Goal: Task Accomplishment & Management: Manage account settings

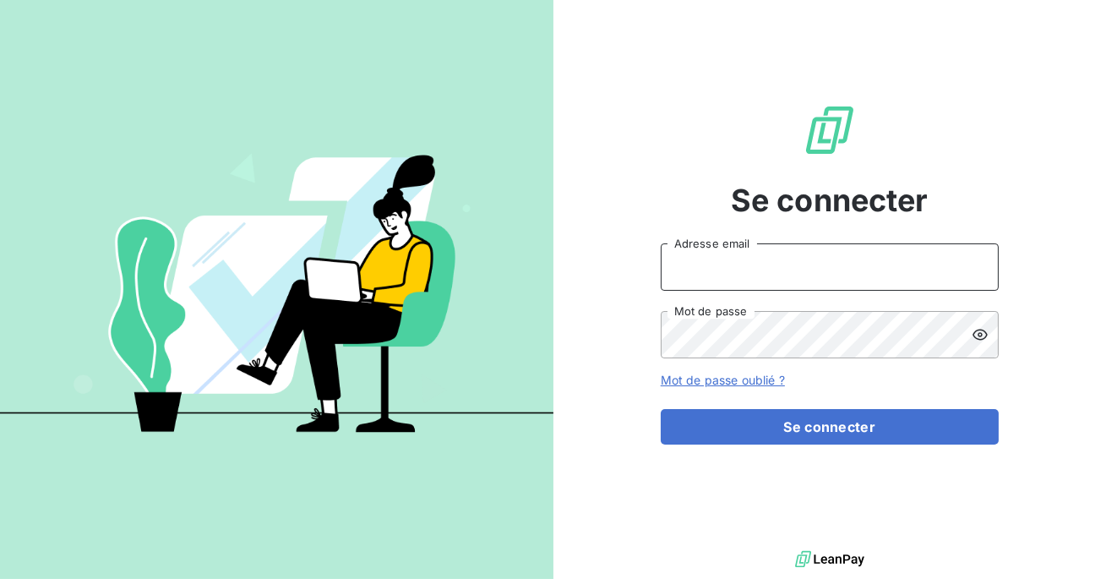
type input "admin@asaptt"
click at [801, 268] on input "admin@asaptt" at bounding box center [830, 266] width 338 height 47
click at [661, 409] on button "Se connecter" at bounding box center [830, 426] width 338 height 35
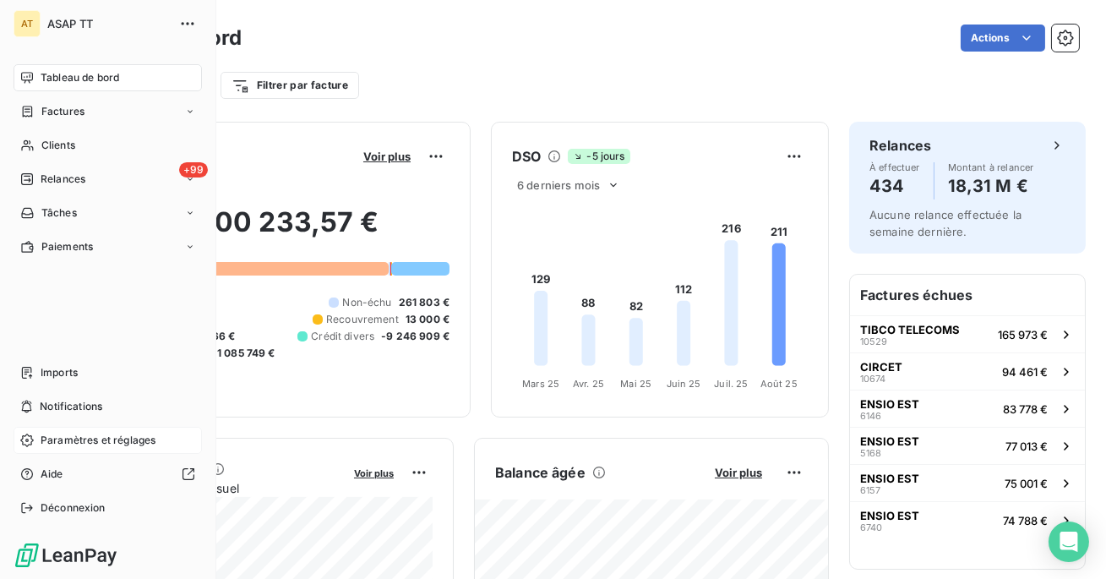
click at [72, 440] on span "Paramètres et réglages" at bounding box center [98, 440] width 115 height 15
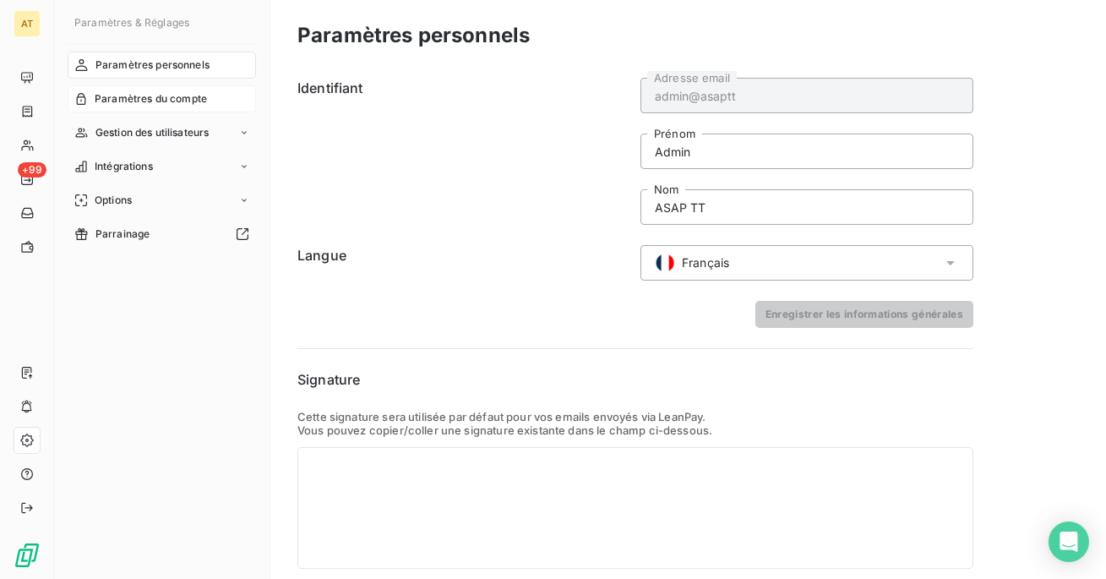
click at [148, 104] on span "Paramètres du compte" at bounding box center [151, 98] width 112 height 15
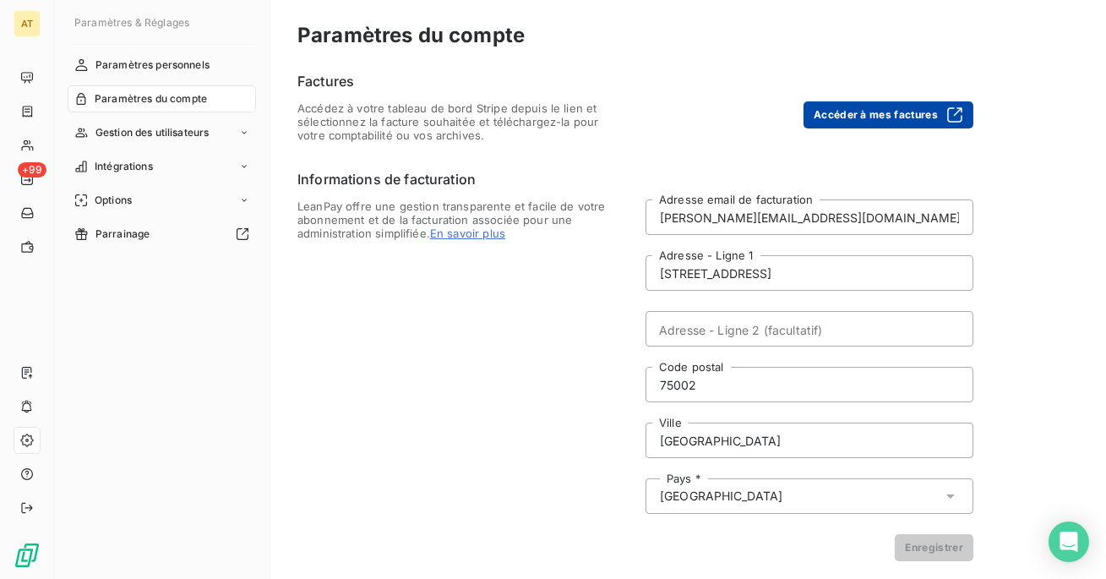
click at [860, 124] on button "Accéder à mes factures" at bounding box center [889, 114] width 170 height 27
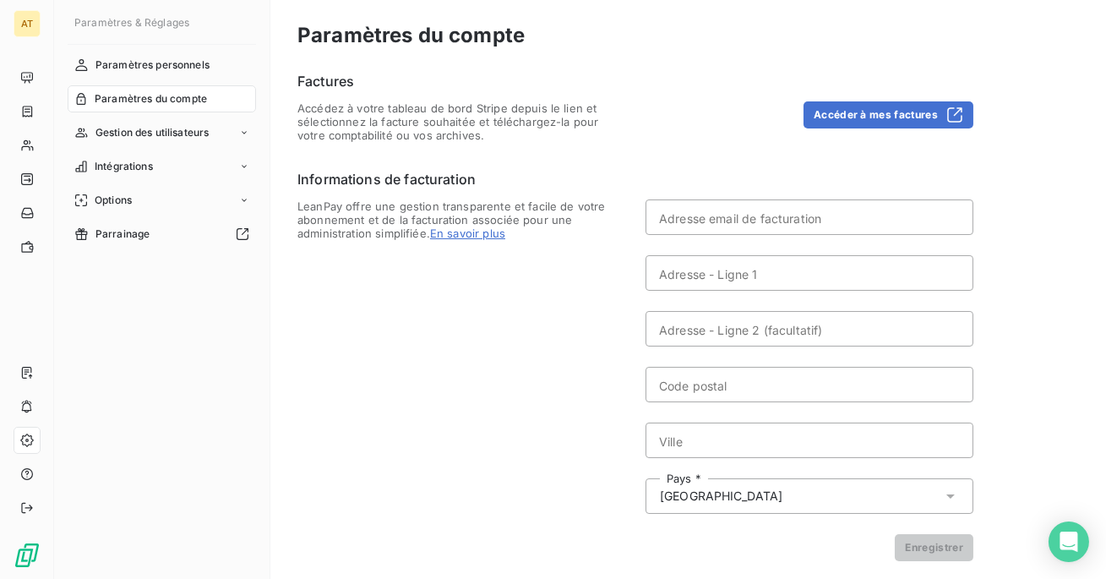
type input "[PERSON_NAME][EMAIL_ADDRESS][DOMAIN_NAME]"
type input "[STREET_ADDRESS]"
type input "75002"
type input "[GEOGRAPHIC_DATA]"
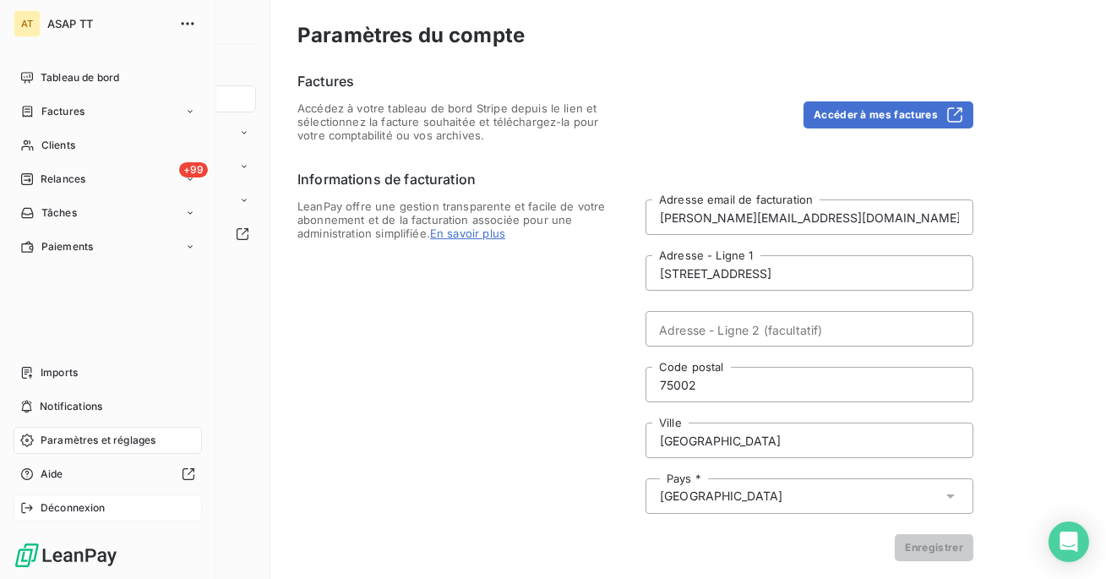
click at [69, 500] on div "Déconnexion" at bounding box center [108, 507] width 188 height 27
